Goal: Task Accomplishment & Management: Manage account settings

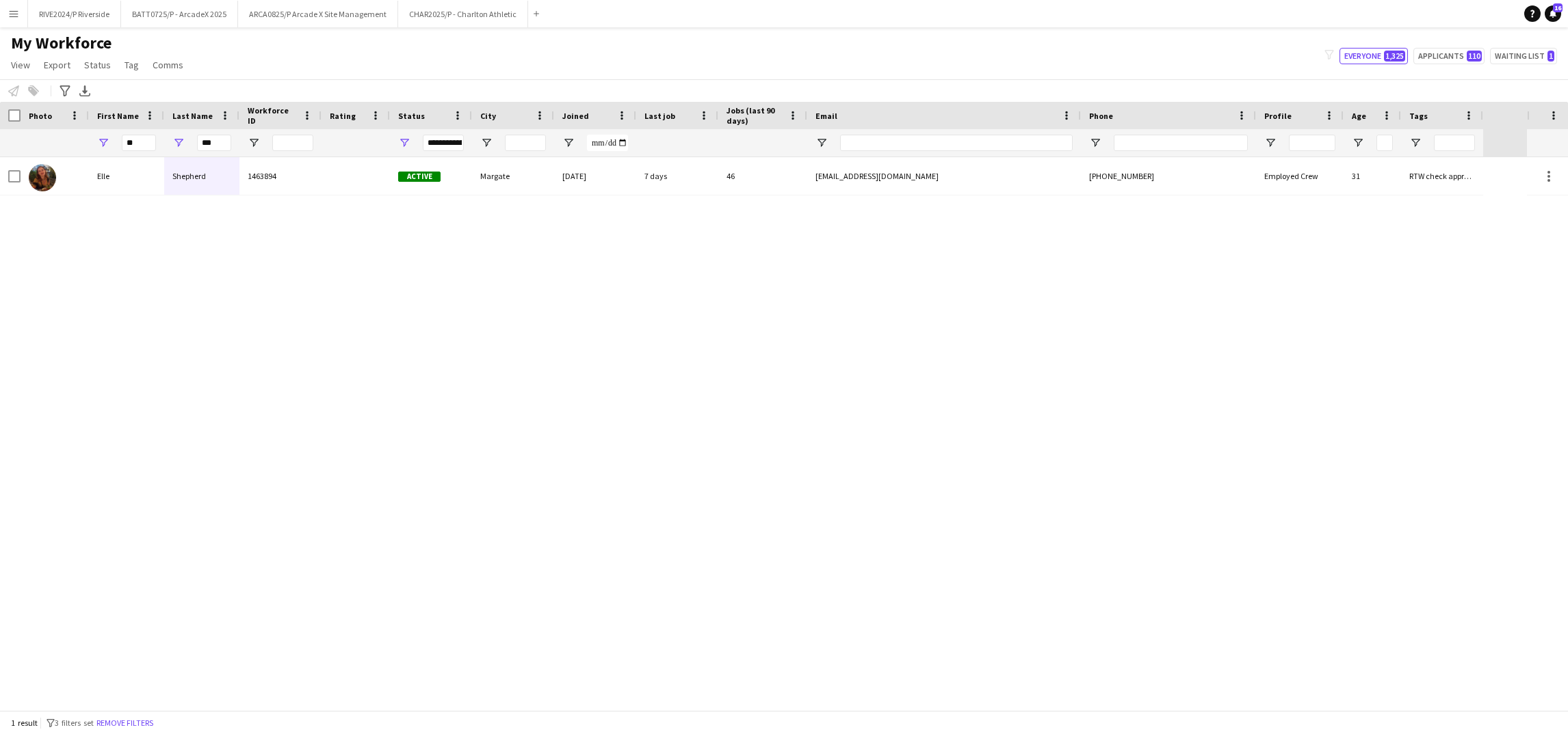
click at [309, 40] on div "My Workforce View Views Default view Details New Starters New starters report N…" at bounding box center [784, 56] width 1568 height 46
click at [136, 10] on button "BATT0725/P - ArcadeX 2025 Close" at bounding box center [179, 14] width 117 height 27
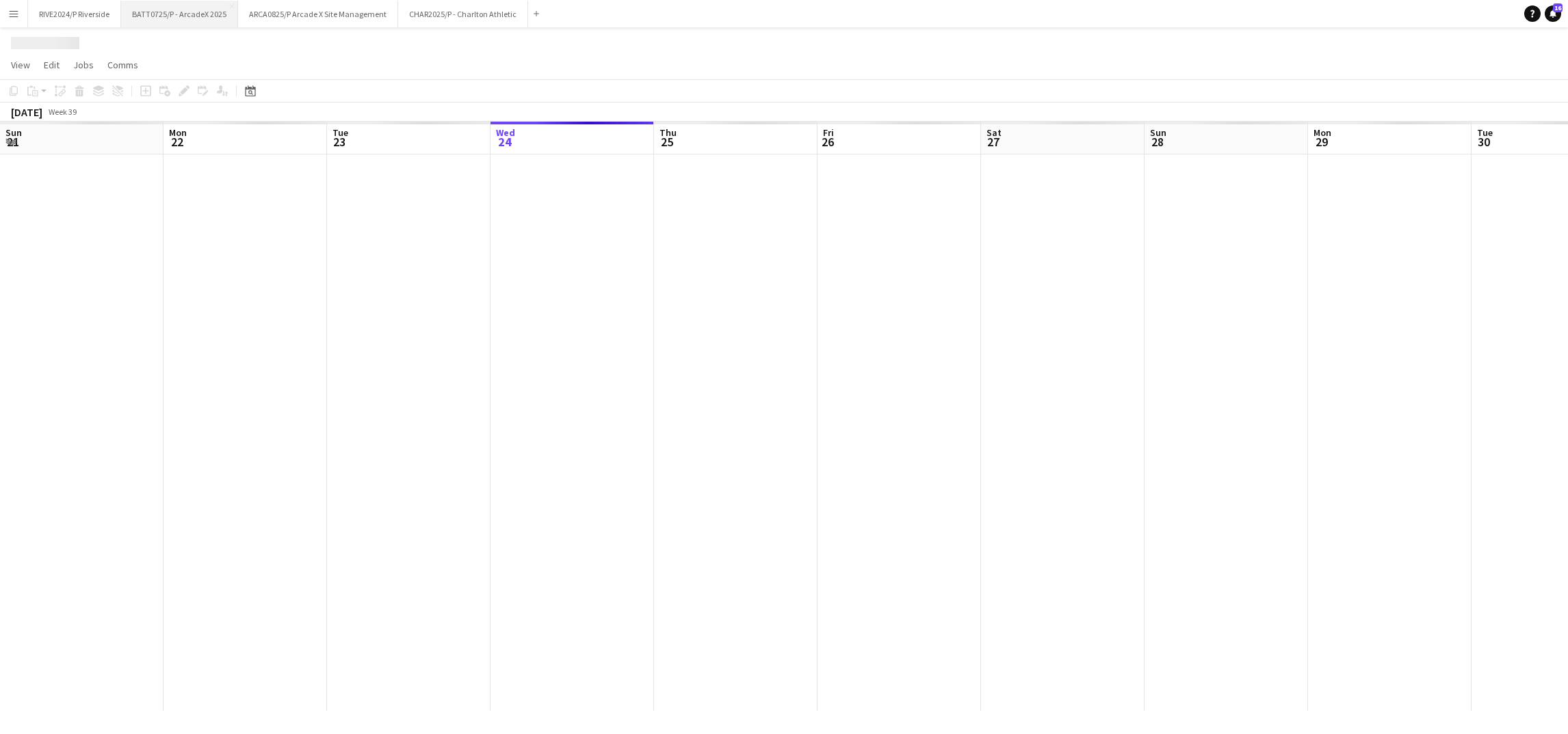
scroll to position [0, 326]
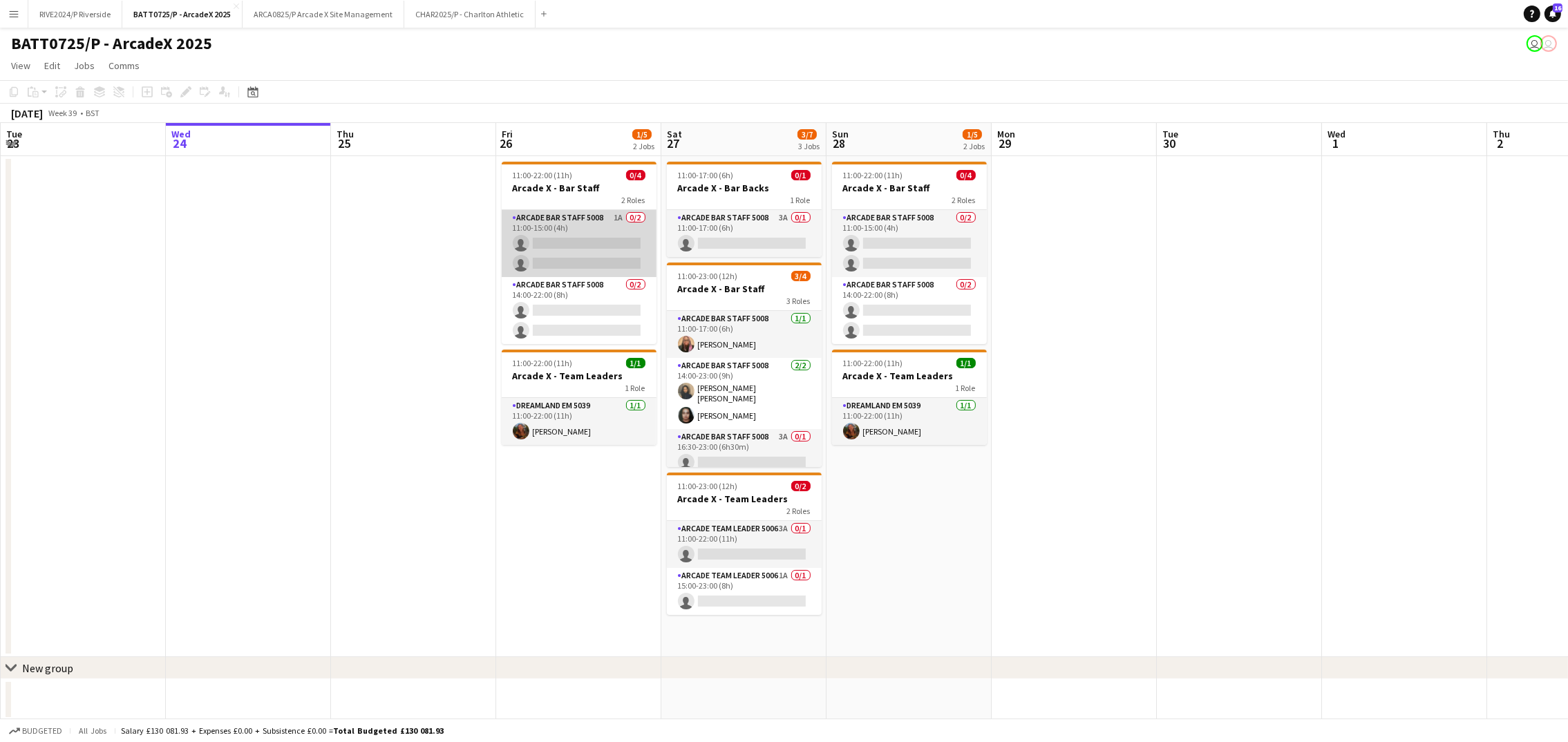
click at [555, 242] on app-card-role "Arcade Bar Staff 5008 1A 0/2 11:00-15:00 (4h) single-neutral-actions single-neu…" at bounding box center [579, 243] width 155 height 67
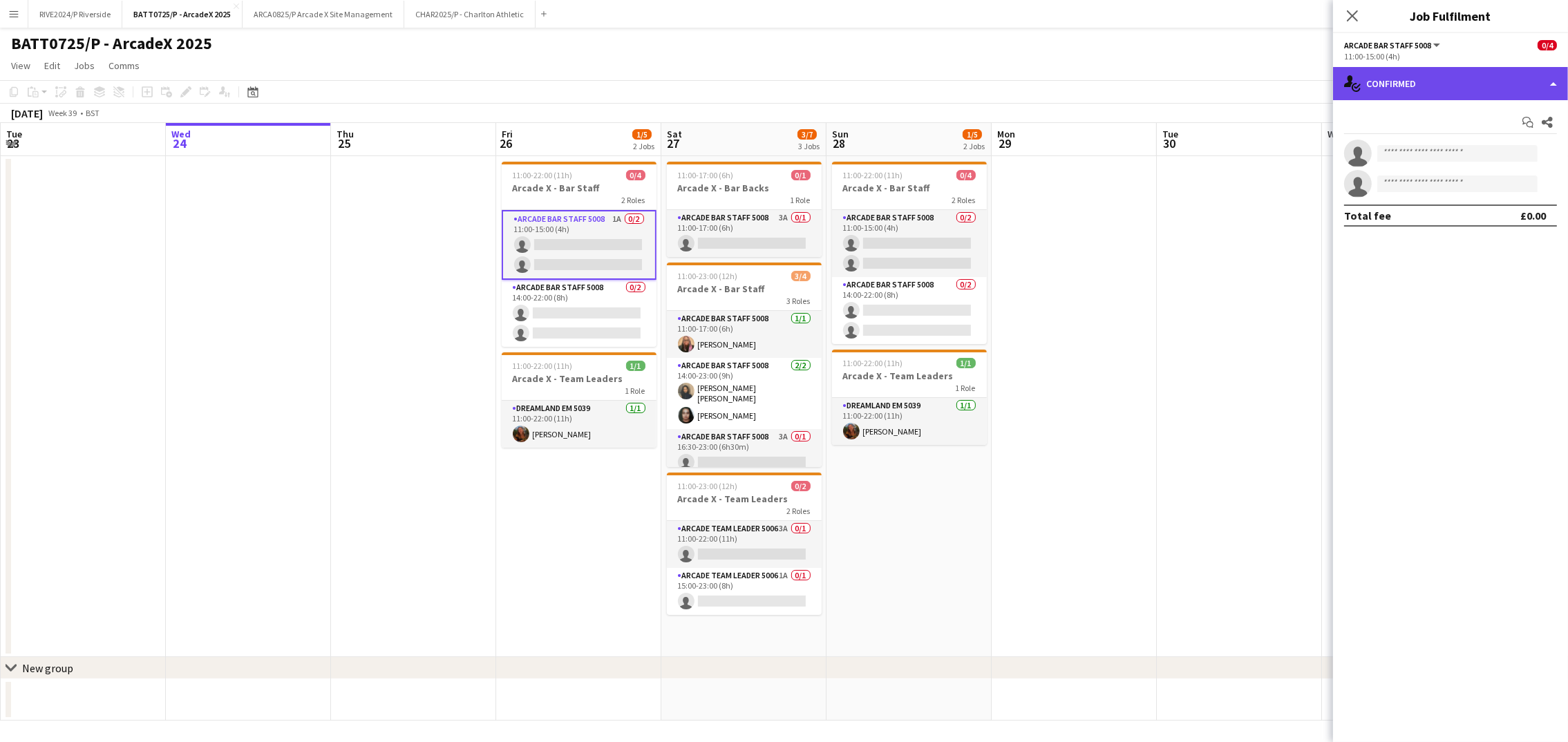
click at [1417, 97] on div "single-neutral-actions-check-2 Confirmed" at bounding box center [1450, 84] width 235 height 33
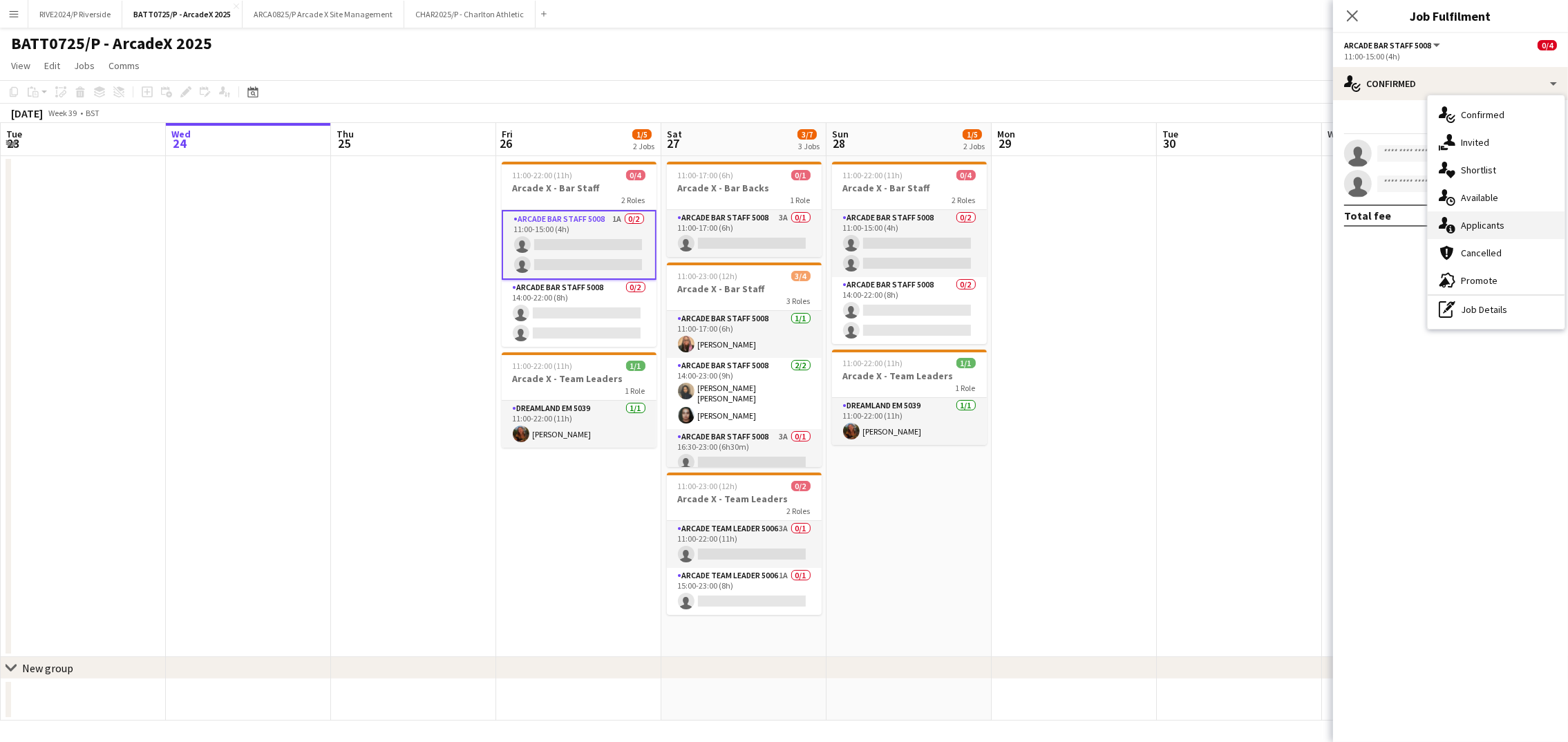
click at [1492, 225] on span "Applicants" at bounding box center [1483, 225] width 44 height 12
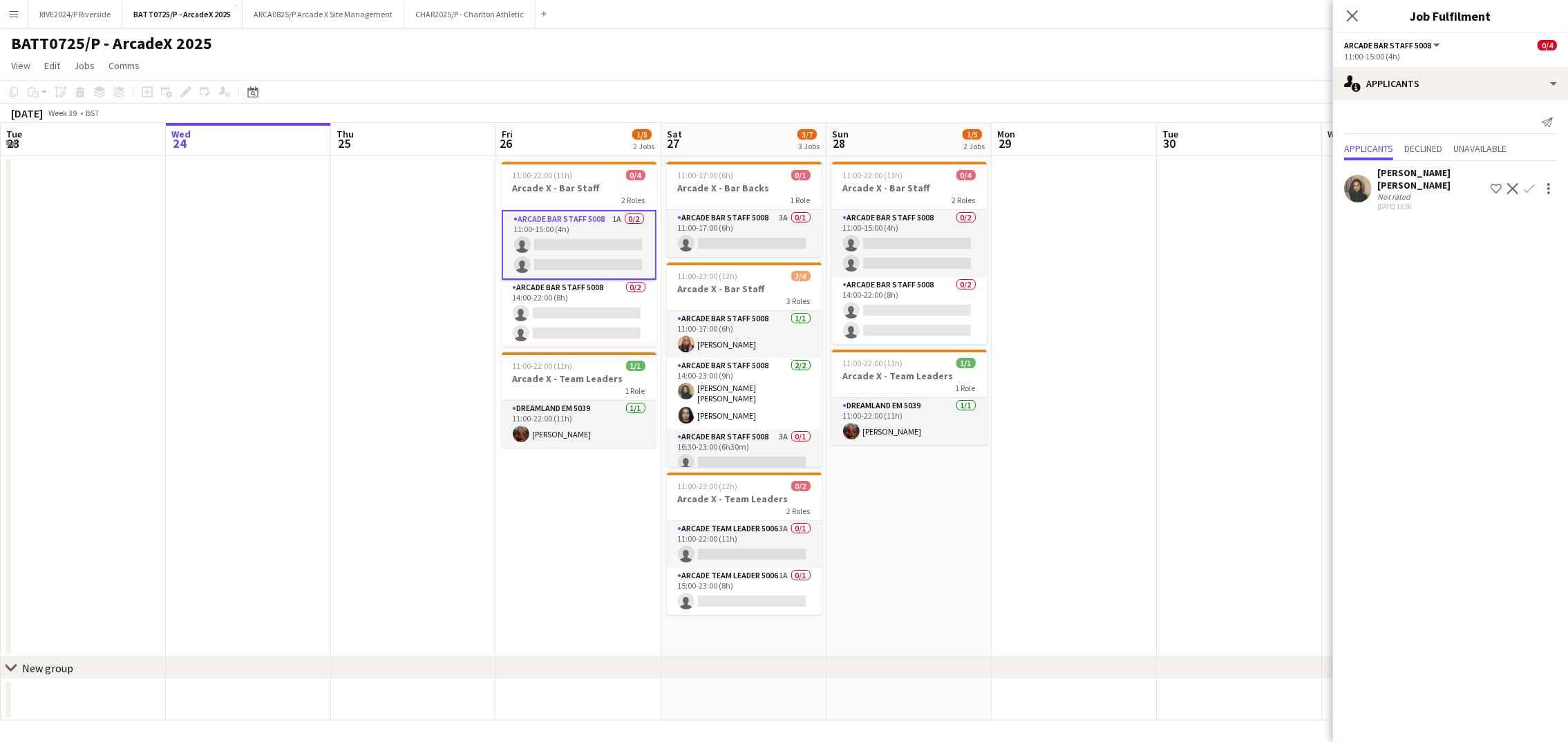
click at [1044, 491] on app-date-cell at bounding box center [1074, 407] width 165 height 501
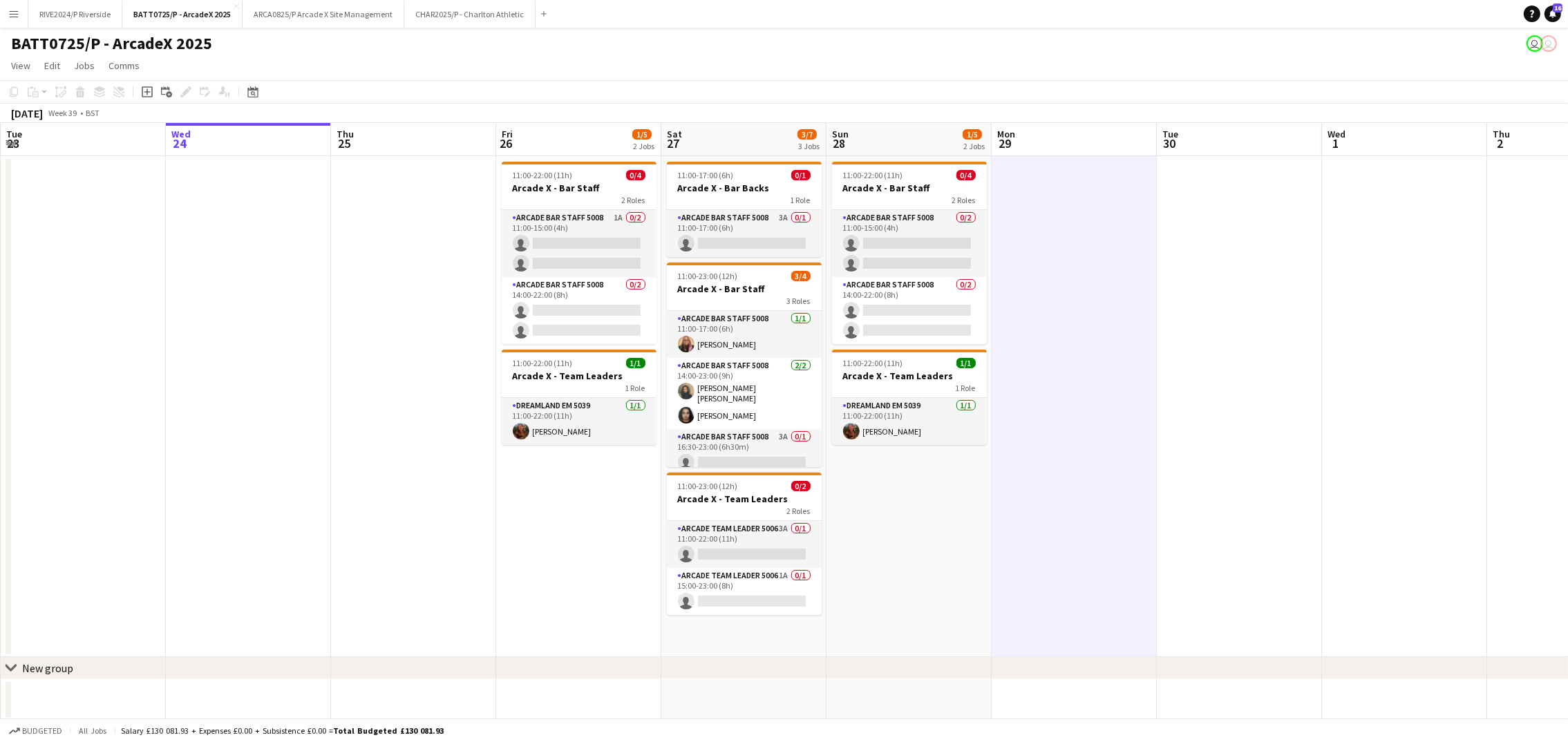
click at [1277, 445] on app-date-cell at bounding box center [1239, 407] width 165 height 501
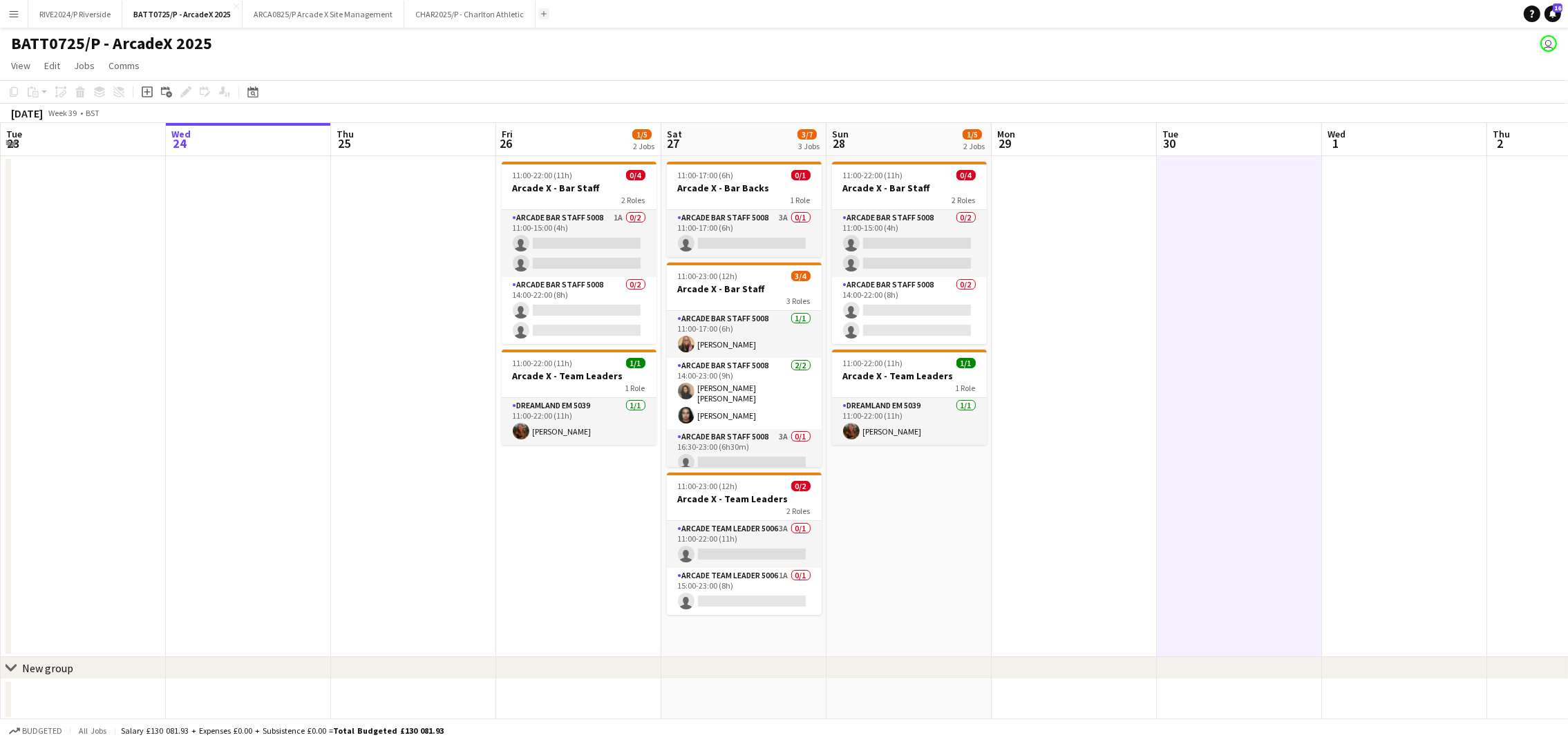
click at [544, 9] on button "Add" at bounding box center [543, 14] width 11 height 11
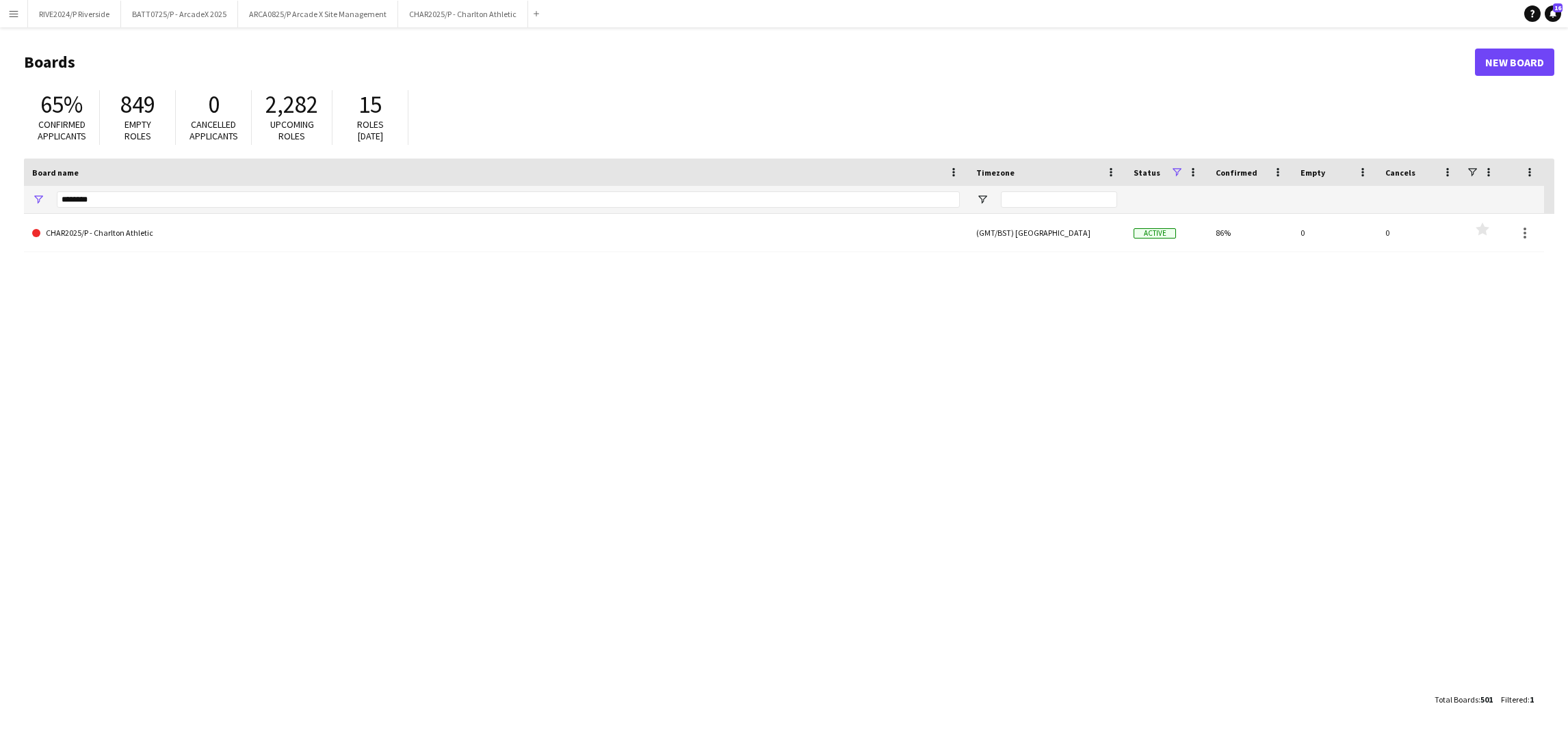
click at [145, 131] on span "Empty roles" at bounding box center [138, 130] width 27 height 24
drag, startPoint x: 146, startPoint y: 192, endPoint x: -4, endPoint y: 199, distance: 150.2
click at [0, 199] on html "Menu Boards Boards Boards All jobs Status Workforce Workforce My Workforce Recr…" at bounding box center [784, 367] width 1568 height 734
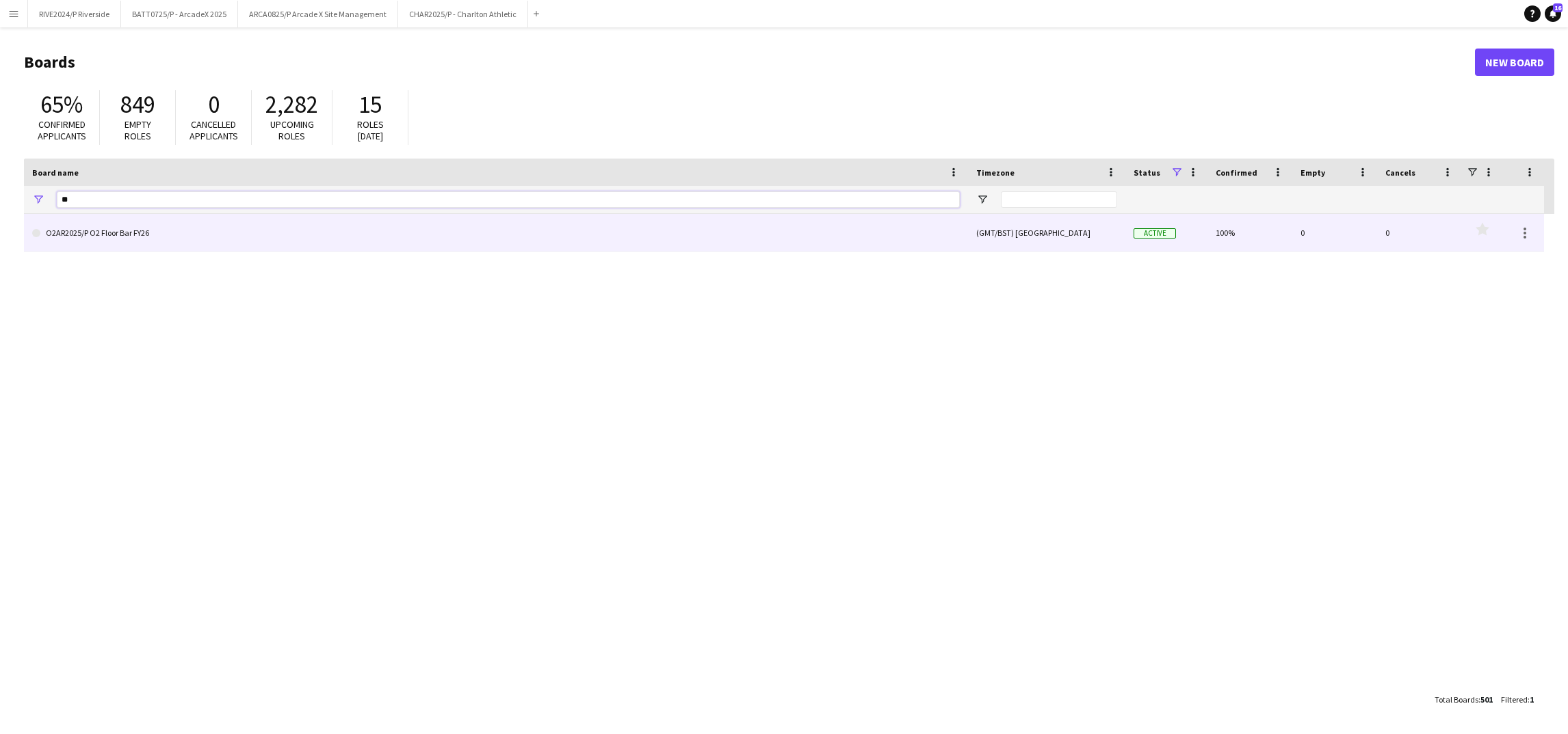
type input "**"
click at [261, 237] on link "O2AR2025/P O2 Floor Bar FY26" at bounding box center [496, 233] width 928 height 38
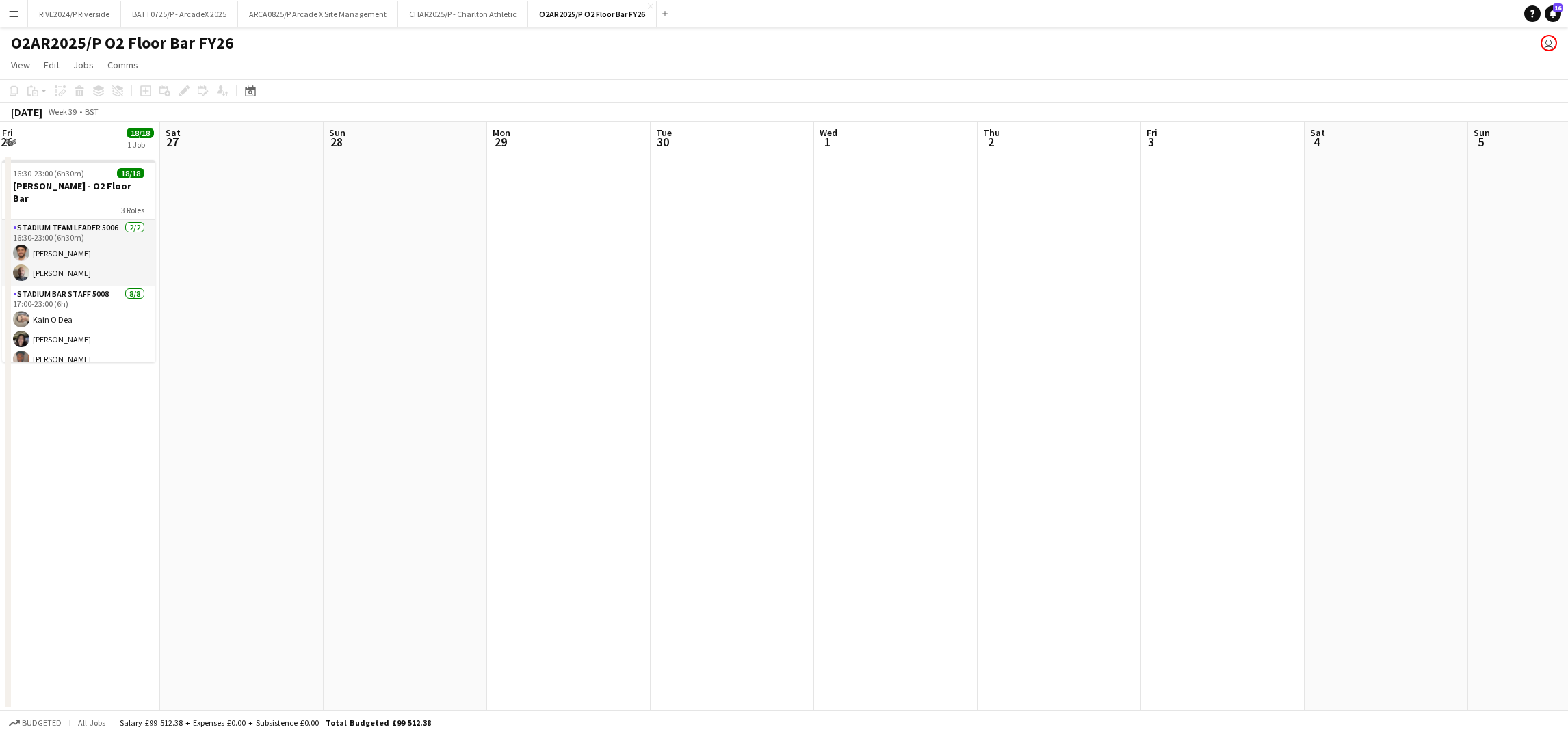
drag, startPoint x: 1304, startPoint y: 363, endPoint x: 810, endPoint y: 444, distance: 500.6
click at [810, 444] on app-calendar-viewport "Tue 23 Wed 24 Thu 25 Fri 26 18/18 1 Job Sat 27 Sun 28 Mon 29 Tue 30 Wed 1 Thu 2…" at bounding box center [784, 416] width 1568 height 589
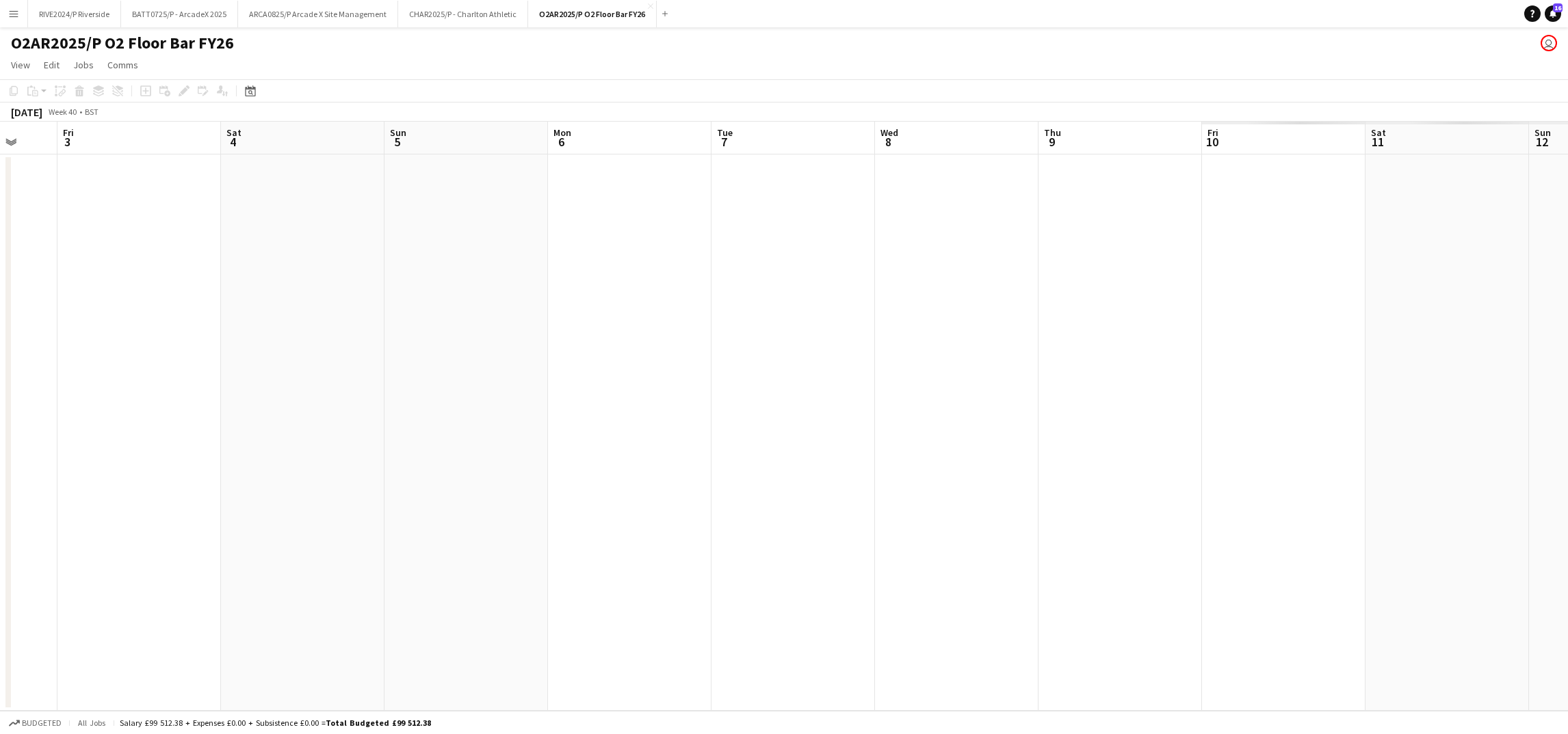
drag, startPoint x: 1197, startPoint y: 432, endPoint x: 494, endPoint y: 483, distance: 704.8
click at [494, 486] on app-calendar-viewport "Sun 28 Mon 29 Tue 30 Wed 1 Thu 2 Fri 3 Sat 4 Sun 5 Mon 6 Tue 7 Wed 8 Thu 9 Fri …" at bounding box center [784, 416] width 1568 height 589
drag, startPoint x: 990, startPoint y: 426, endPoint x: 389, endPoint y: 482, distance: 603.6
click at [389, 482] on app-calendar-viewport "Sun 28 Mon 29 Tue 30 Wed 1 Thu 2 Fri 3 Sat 4 Sun 5 Mon 6 Tue 7 Wed 8 Thu 9 Fri …" at bounding box center [784, 416] width 1568 height 589
drag, startPoint x: 884, startPoint y: 504, endPoint x: 868, endPoint y: 511, distance: 17.5
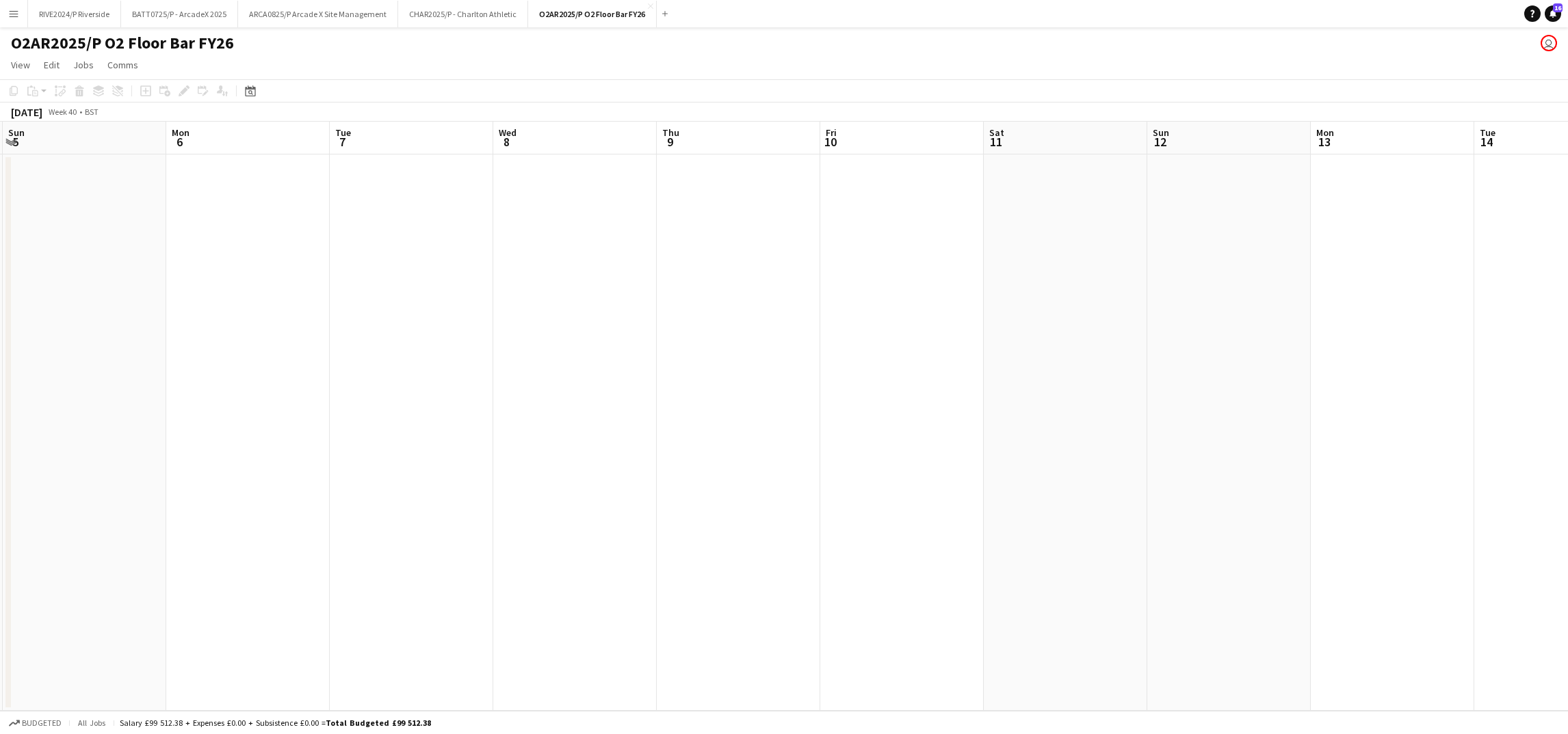
click at [837, 510] on app-calendar-viewport "Thu 2 Fri 3 Sat 4 Sun 5 Mon 6 Tue 7 Wed 8 Thu 9 Fri 10 Sat 11 Sun 12 Mon 13 Tue…" at bounding box center [784, 416] width 1568 height 589
drag, startPoint x: 592, startPoint y: 522, endPoint x: 469, endPoint y: 523, distance: 123.0
click at [469, 523] on app-calendar-viewport "Mon 6 Tue 7 Wed 8 Thu 9 Fri 10 Sat 11 Sun 12 Mon 13 Tue 14 Wed 15 Thu 16 Fri 17…" at bounding box center [784, 416] width 1568 height 589
click at [388, 523] on app-date-cell at bounding box center [326, 432] width 164 height 556
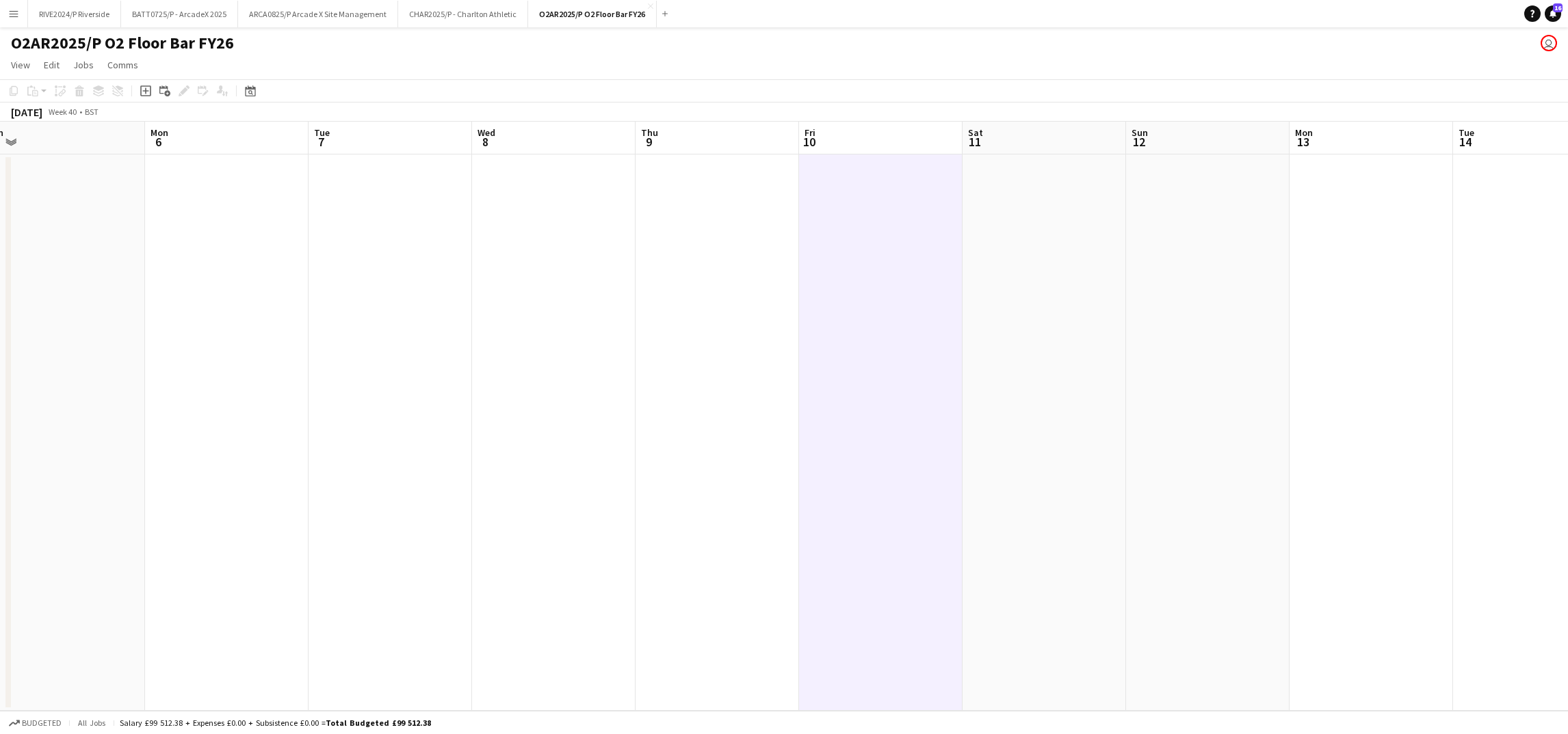
drag, startPoint x: 594, startPoint y: 466, endPoint x: 837, endPoint y: 420, distance: 247.3
click at [1357, 441] on app-calendar-viewport "Fri 3 Sat 4 Sun 5 Mon 6 Tue 7 Wed 8 Thu 9 Fri 10 Sat 11 Sun 12 Mon 13 Tue 14 We…" at bounding box center [784, 416] width 1568 height 589
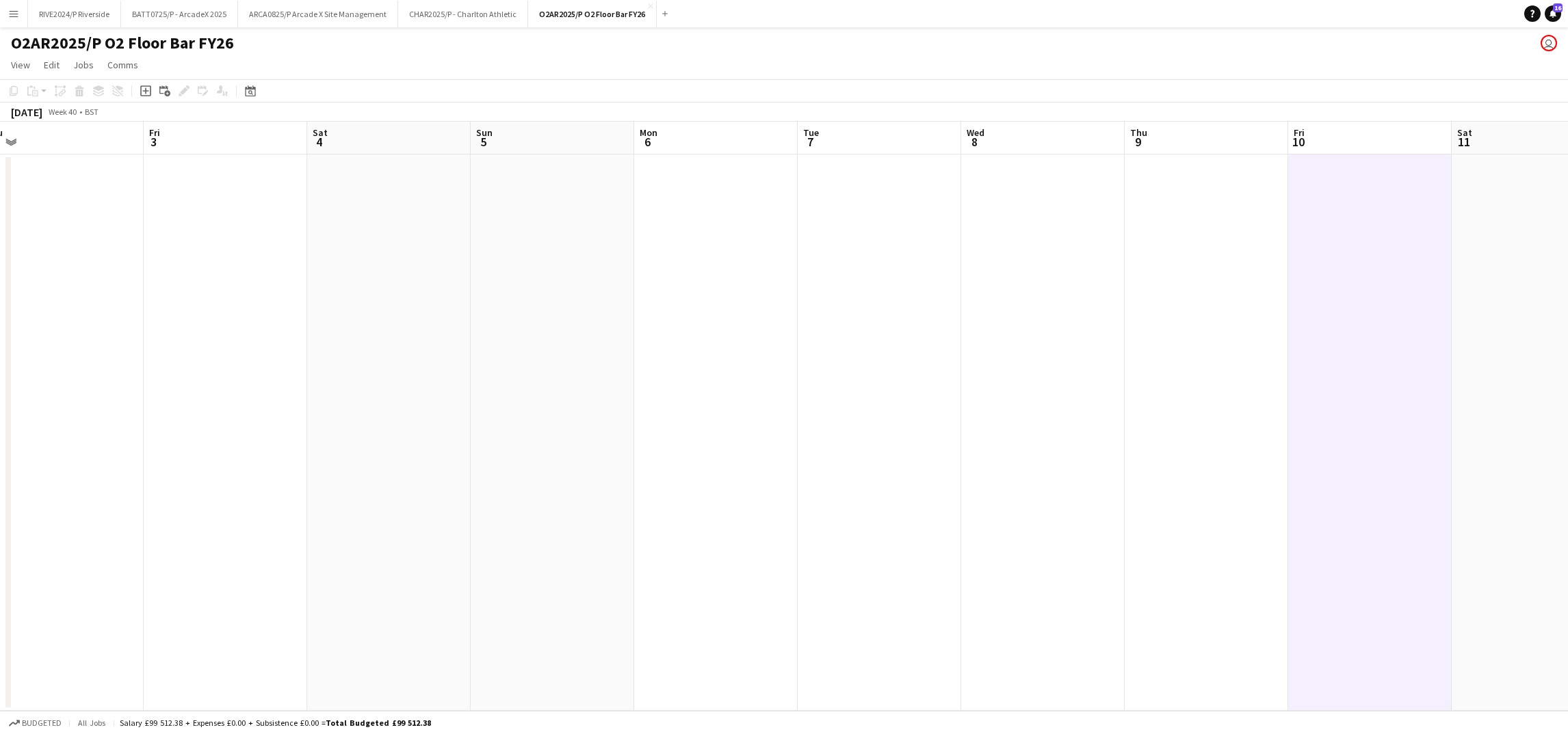
drag, startPoint x: 551, startPoint y: 422, endPoint x: 711, endPoint y: 421, distance: 160.0
click at [1143, 421] on app-calendar-viewport "Tue 30 Wed 1 Thu 2 Fri 3 Sat 4 Sun 5 Mon 6 Tue 7 Wed 8 Thu 9 Fri 10 Sat 11 Sun …" at bounding box center [784, 416] width 1568 height 589
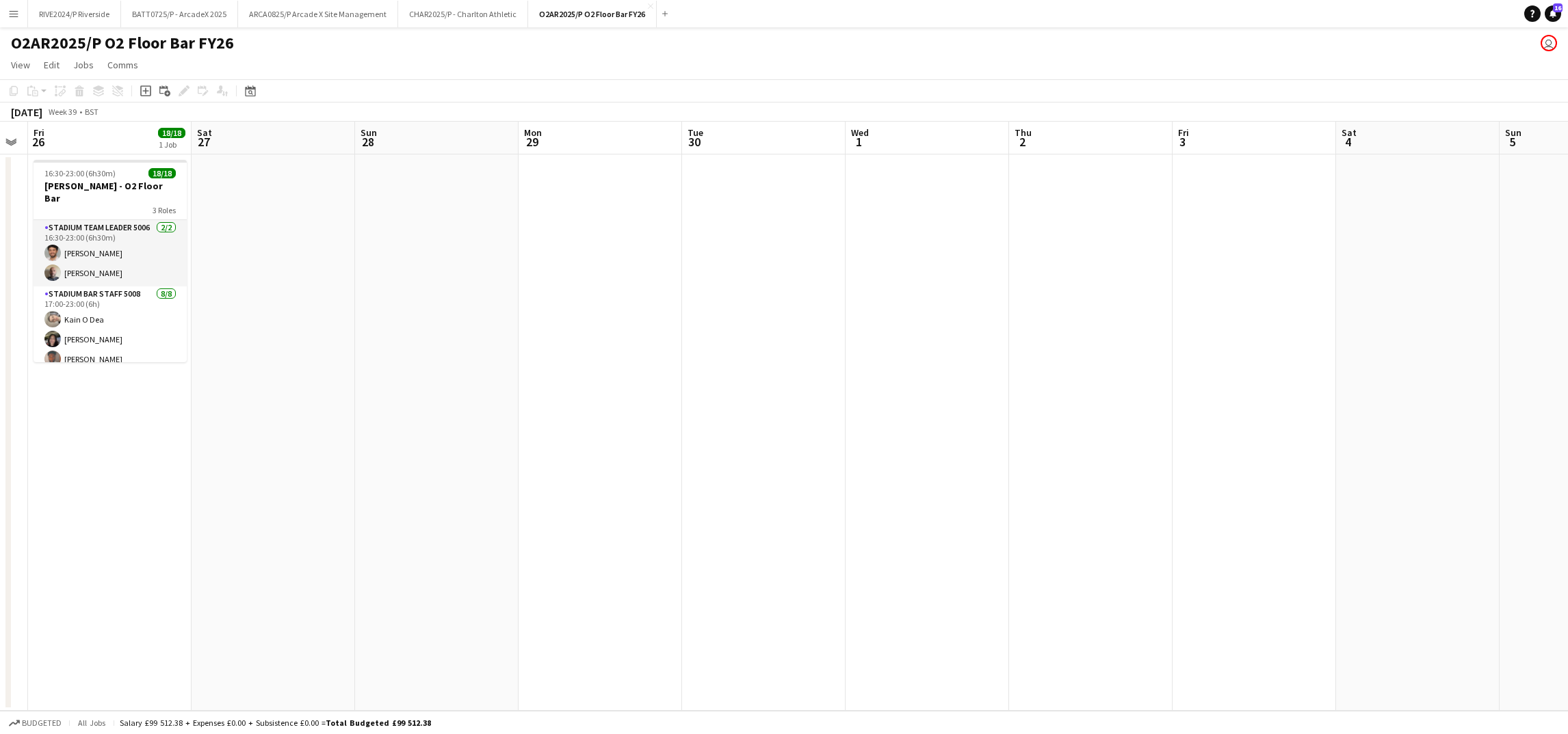
drag, startPoint x: 412, startPoint y: 421, endPoint x: 480, endPoint y: 432, distance: 68.9
click at [1046, 408] on app-calendar-viewport "Wed 24 Thu 25 Fri 26 18/18 1 Job Sat 27 Sun 28 Mon 29 Tue 30 Wed 1 Thu 2 Fri 3 …" at bounding box center [784, 416] width 1568 height 589
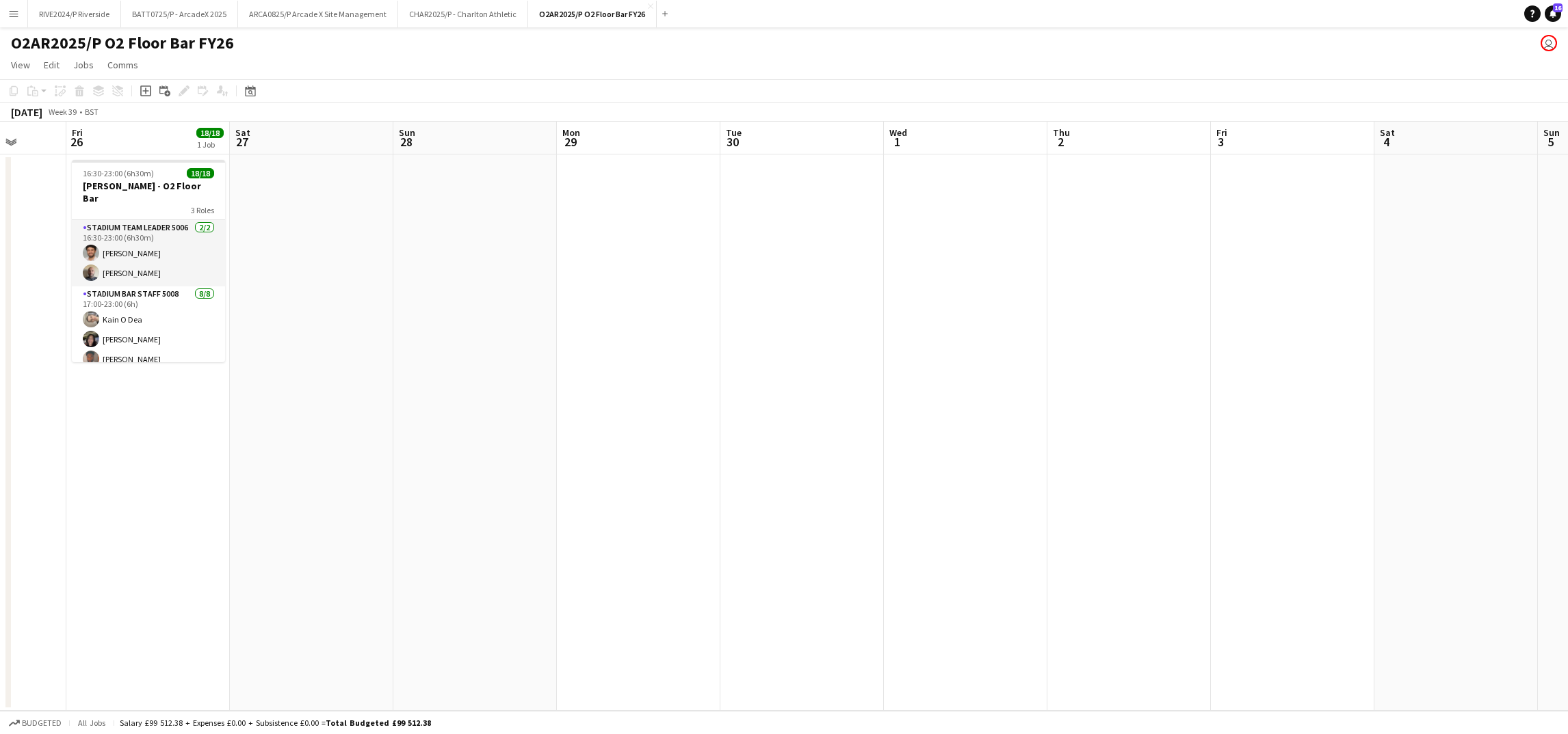
drag, startPoint x: 309, startPoint y: 432, endPoint x: 781, endPoint y: 433, distance: 472.0
click at [781, 433] on app-calendar-viewport "Wed 24 Thu 25 Fri 26 18/18 1 Job Sat 27 Sun 28 Mon 29 Tue 30 Wed 1 Thu 2 Fri 3 …" at bounding box center [784, 416] width 1568 height 589
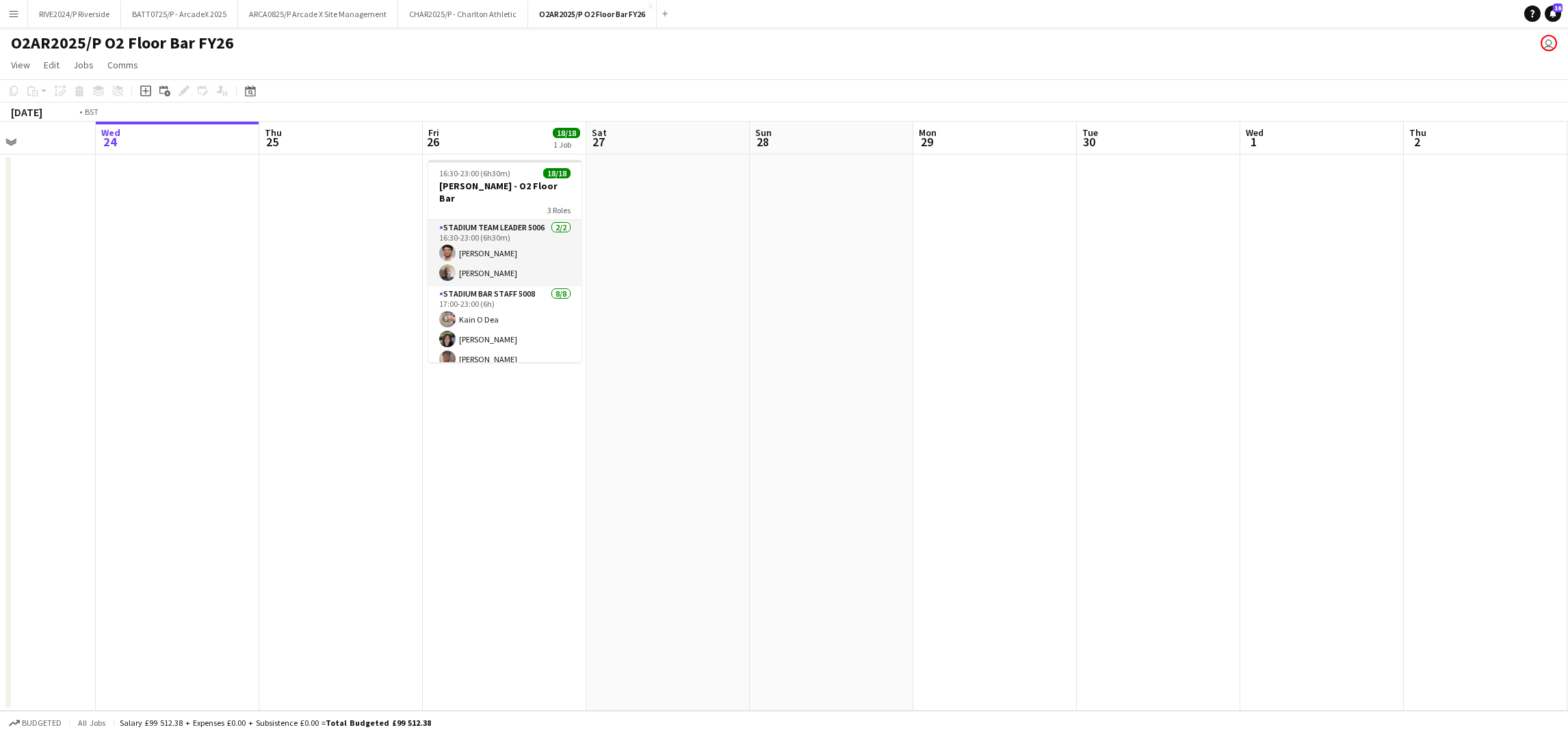
drag, startPoint x: 293, startPoint y: 461, endPoint x: 797, endPoint y: 468, distance: 504.0
click at [797, 468] on app-calendar-viewport "Sun 21 Mon 22 Tue 23 Wed 24 Thu 25 Fri 26 18/18 1 Job Sat 27 Sun 28 Mon 29 Tue …" at bounding box center [784, 416] width 1568 height 589
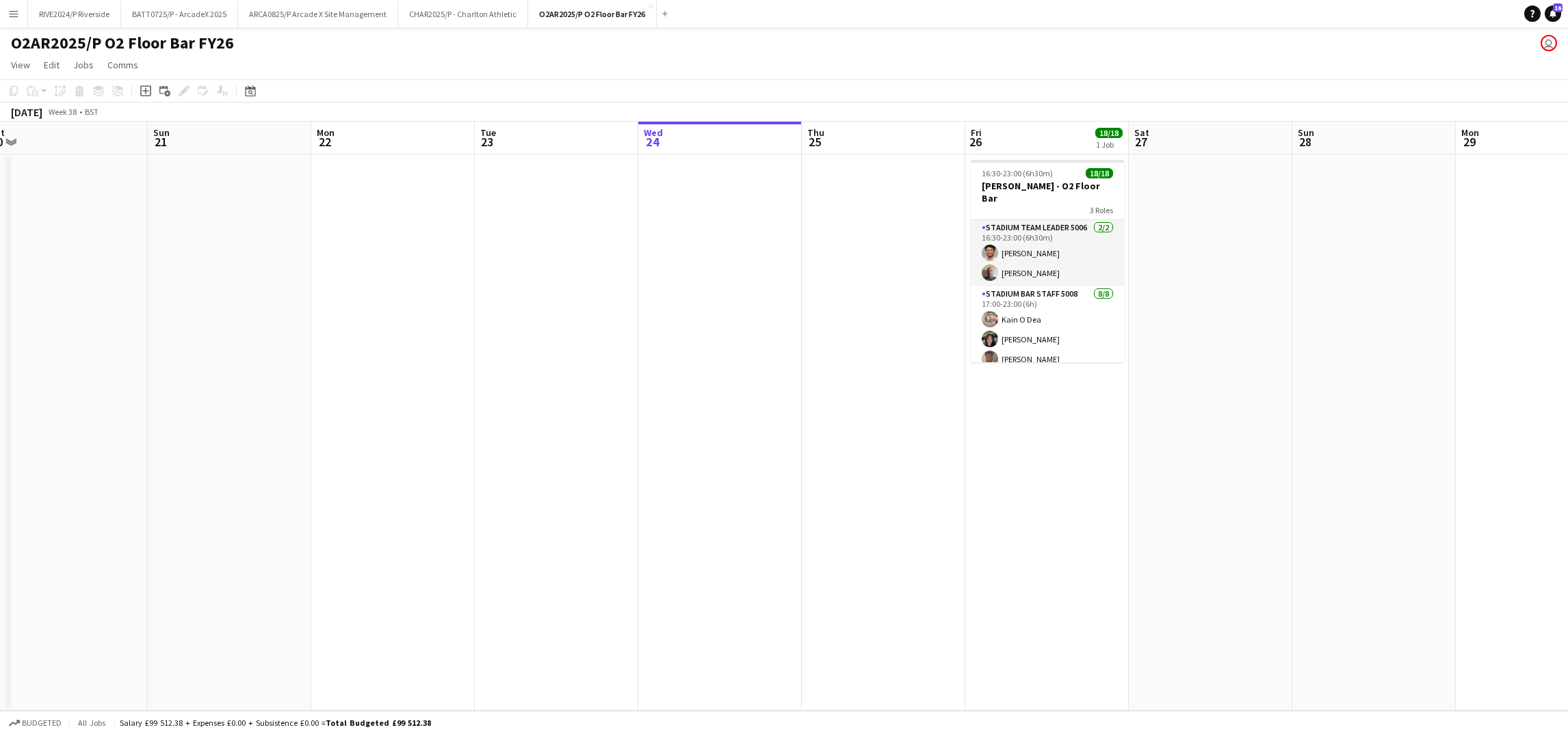
click at [21, 14] on button "Menu" at bounding box center [13, 13] width 28 height 28
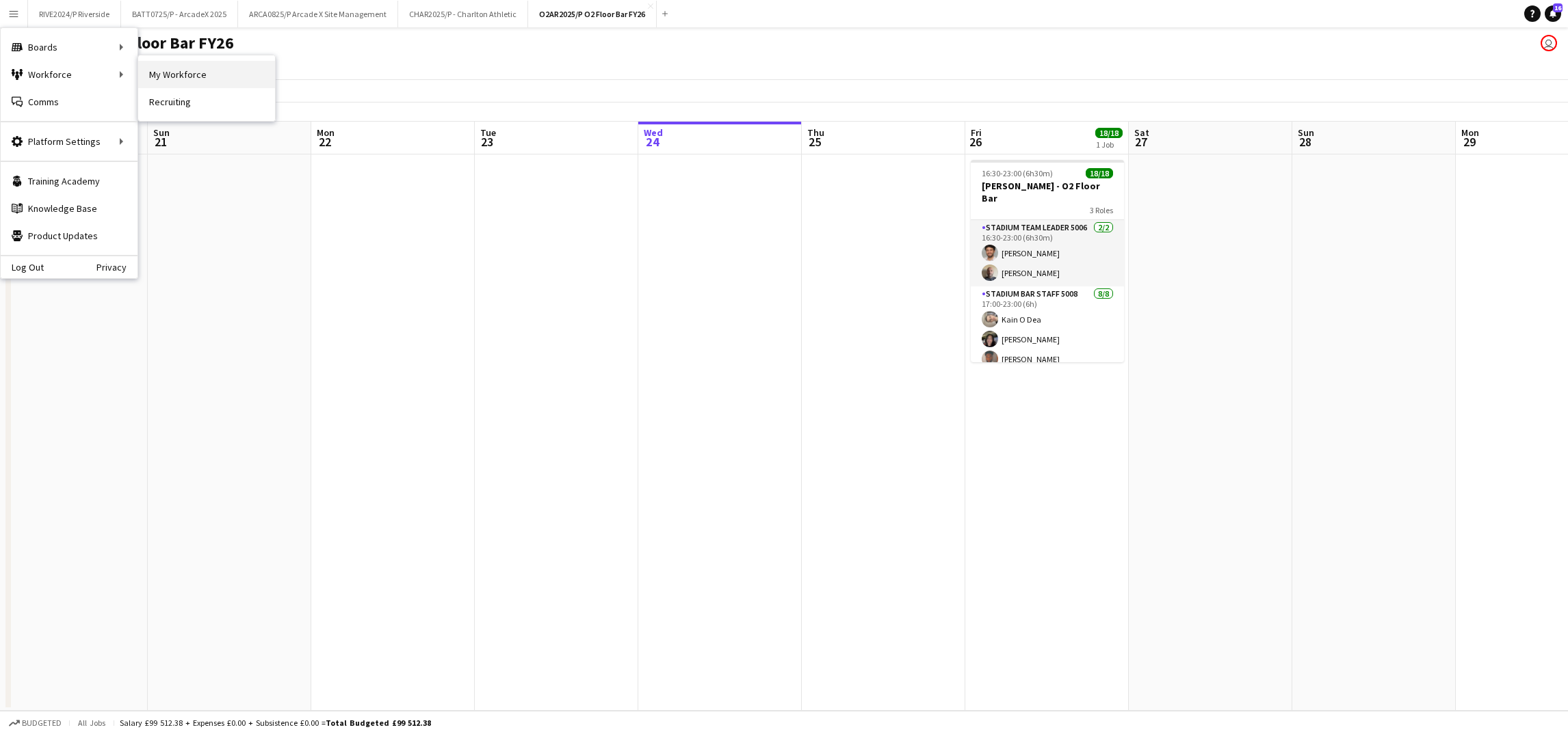
click at [179, 85] on link "My Workforce" at bounding box center [206, 74] width 137 height 28
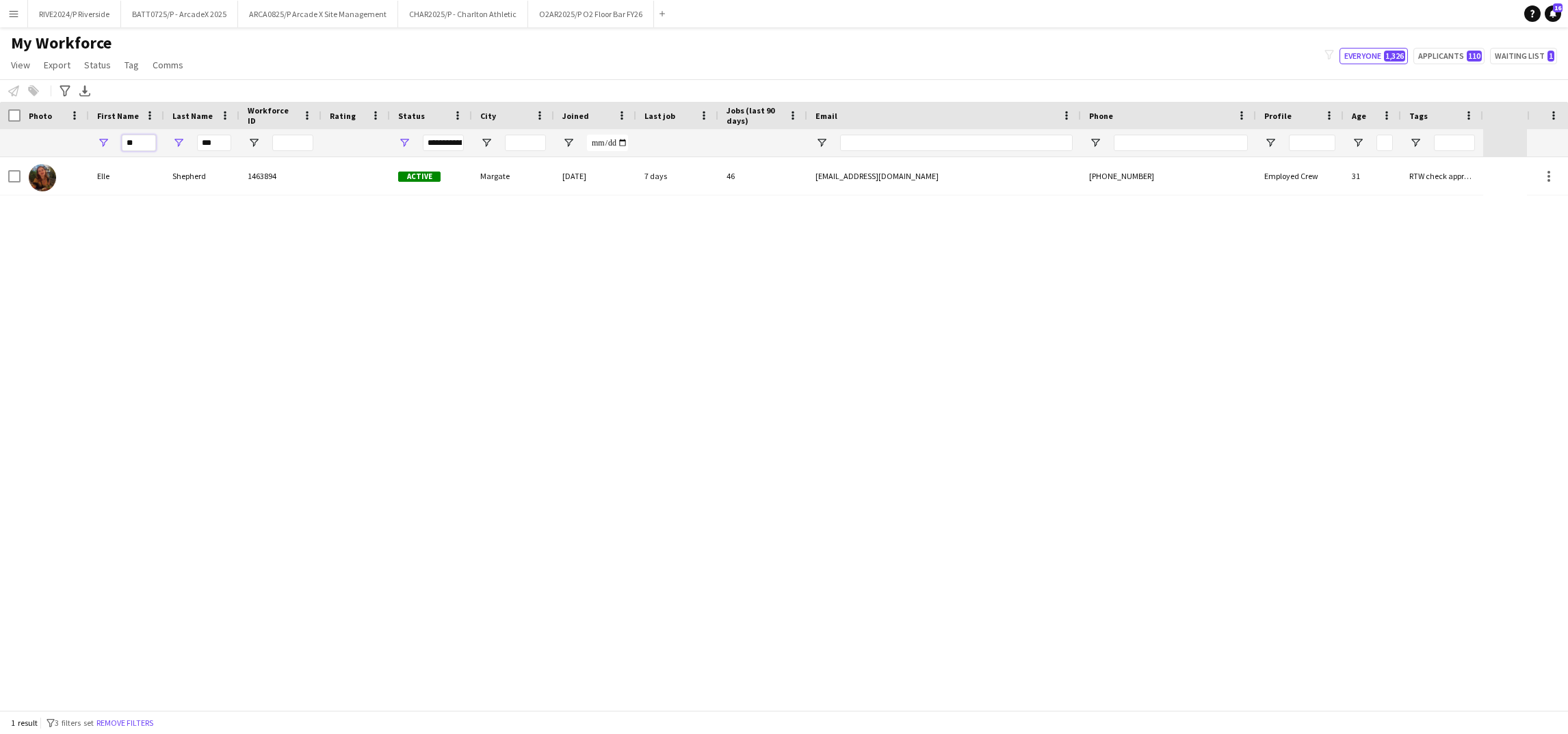
click at [140, 140] on input "**" at bounding box center [139, 143] width 34 height 16
type input "****"
click at [206, 144] on input "***" at bounding box center [214, 143] width 34 height 16
type input "*"
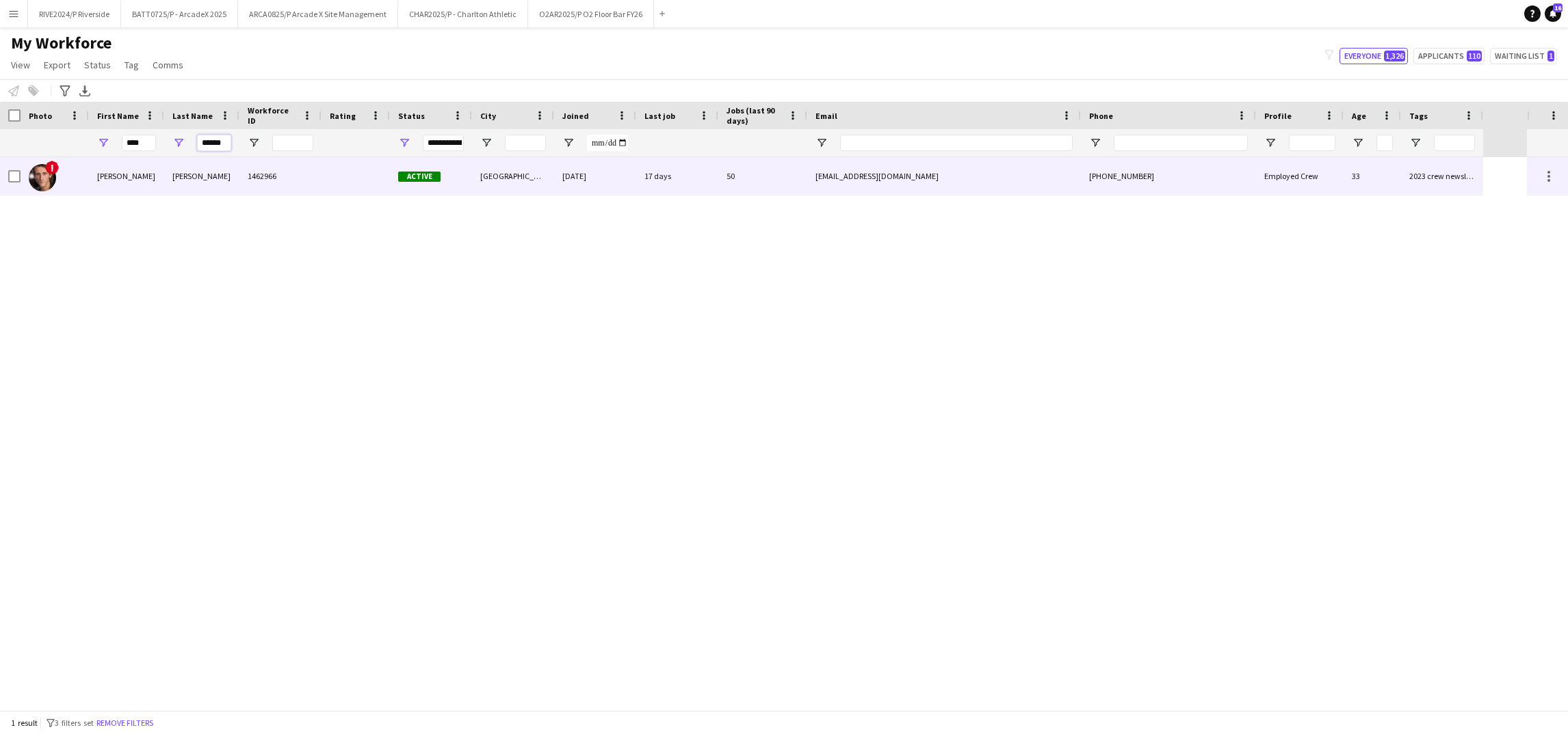
type input "******"
click at [223, 178] on div "[PERSON_NAME]" at bounding box center [202, 176] width 75 height 37
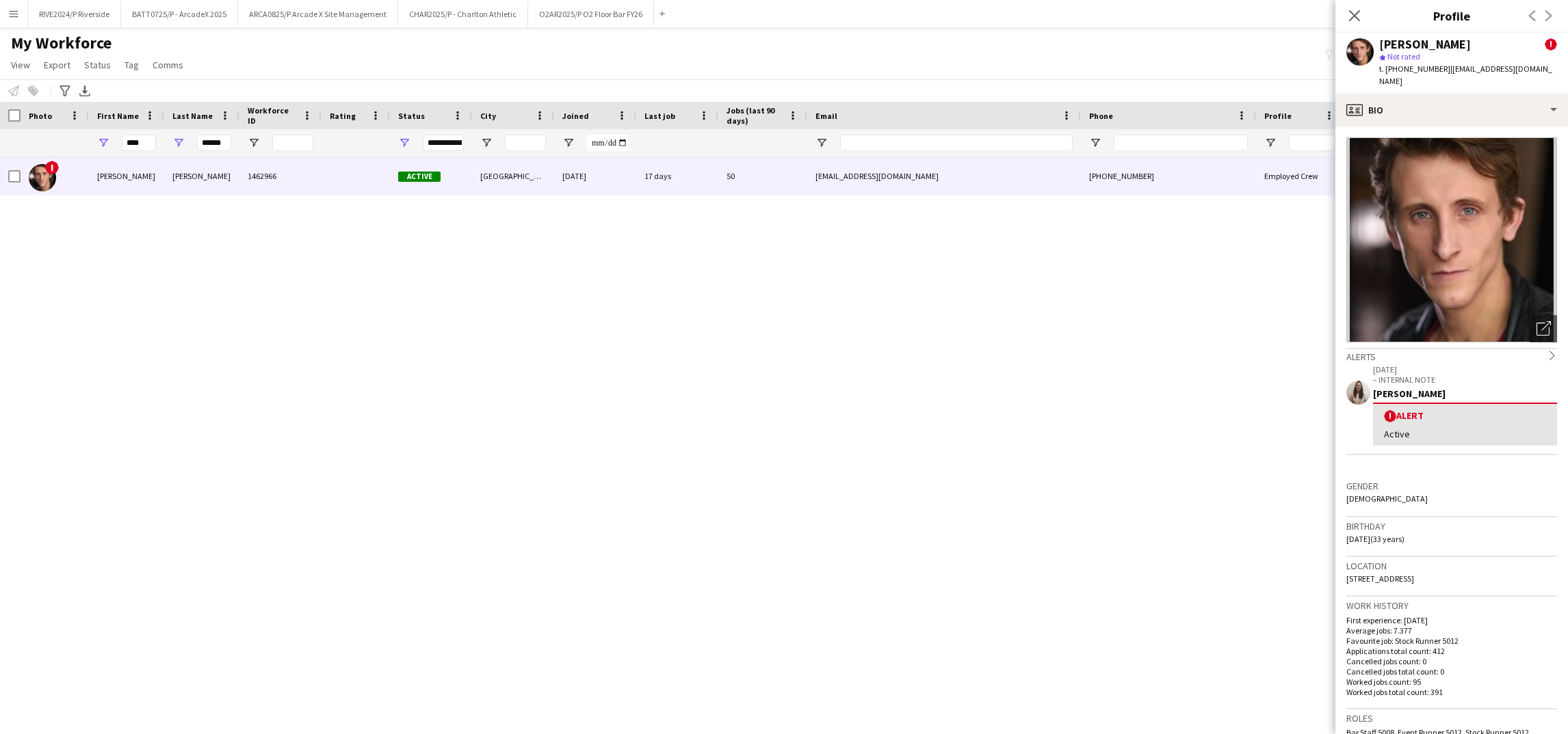
click at [998, 373] on div "! [PERSON_NAME] 1462966 Active [GEOGRAPHIC_DATA] [DATE] 17 days 50 [EMAIL_ADDRE…" at bounding box center [763, 434] width 1527 height 553
click at [243, 511] on div "! [PERSON_NAME] 1462966 Active [GEOGRAPHIC_DATA] [DATE] 17 days 50 [EMAIL_ADDRE…" at bounding box center [763, 434] width 1527 height 553
click at [1359, 19] on icon "Close pop-in" at bounding box center [1354, 15] width 13 height 13
